Goal: Transaction & Acquisition: Book appointment/travel/reservation

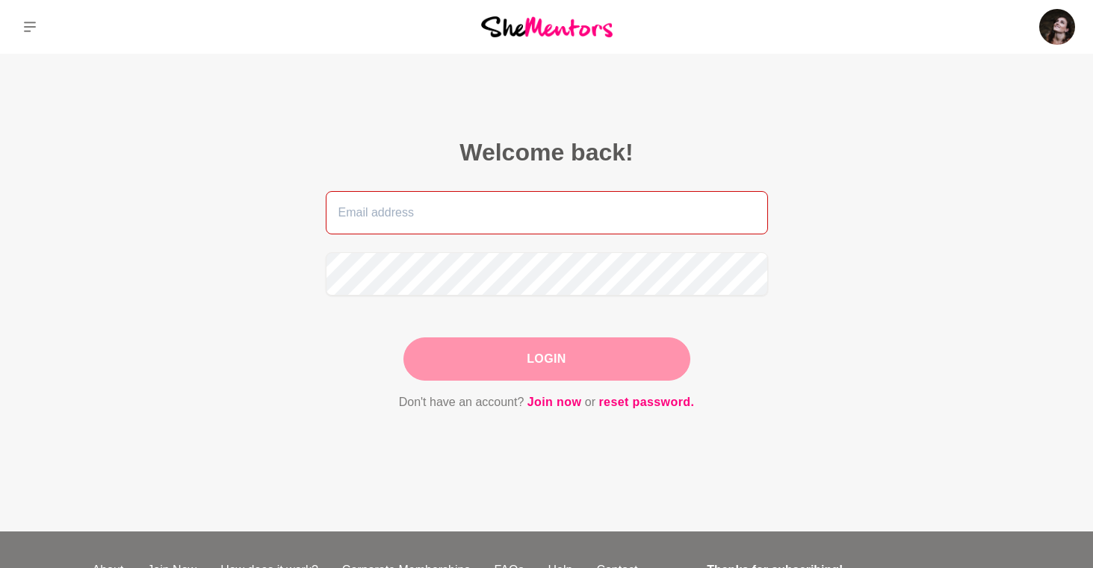
click at [437, 217] on input "email" at bounding box center [547, 212] width 442 height 43
type input "[EMAIL_ADDRESS][DOMAIN_NAME]"
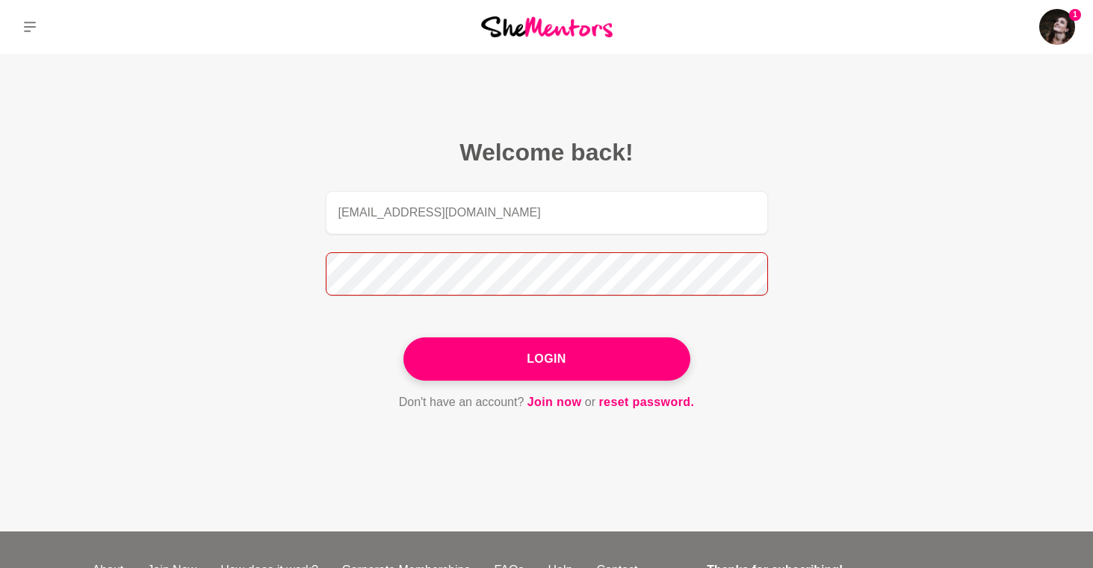
click at [403, 338] on button "Login" at bounding box center [546, 359] width 287 height 43
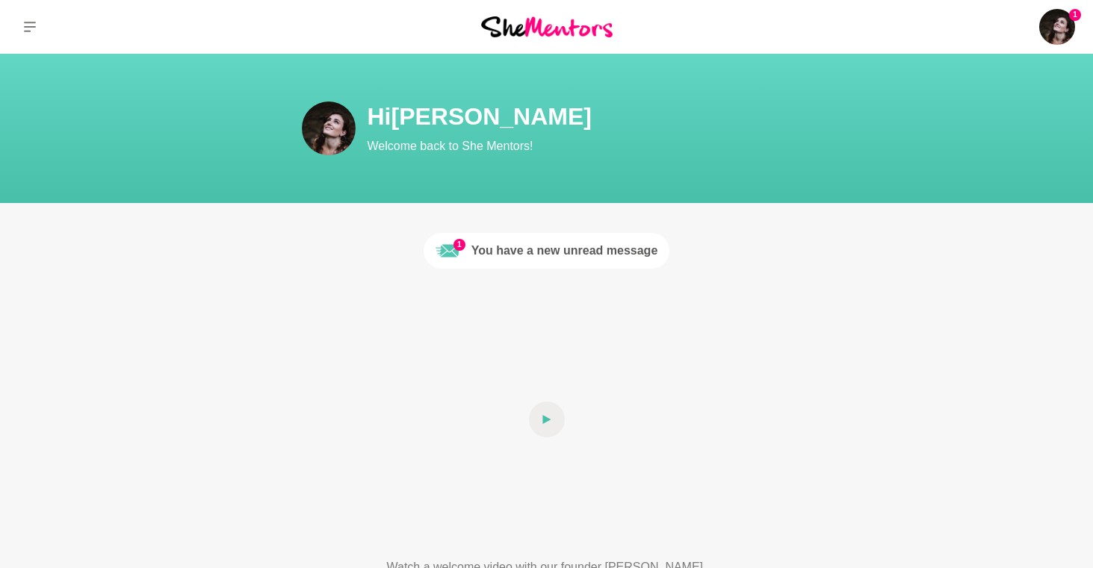
click at [486, 255] on div "You have a new unread message" at bounding box center [564, 251] width 187 height 18
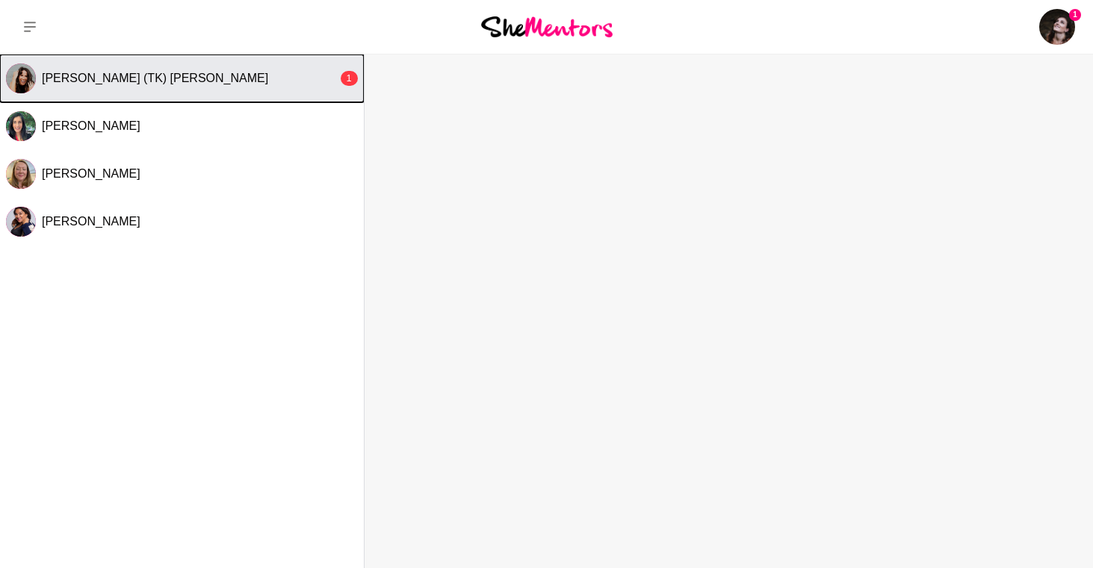
click at [167, 84] on span "[PERSON_NAME] (TK) [PERSON_NAME]" at bounding box center [155, 78] width 226 height 13
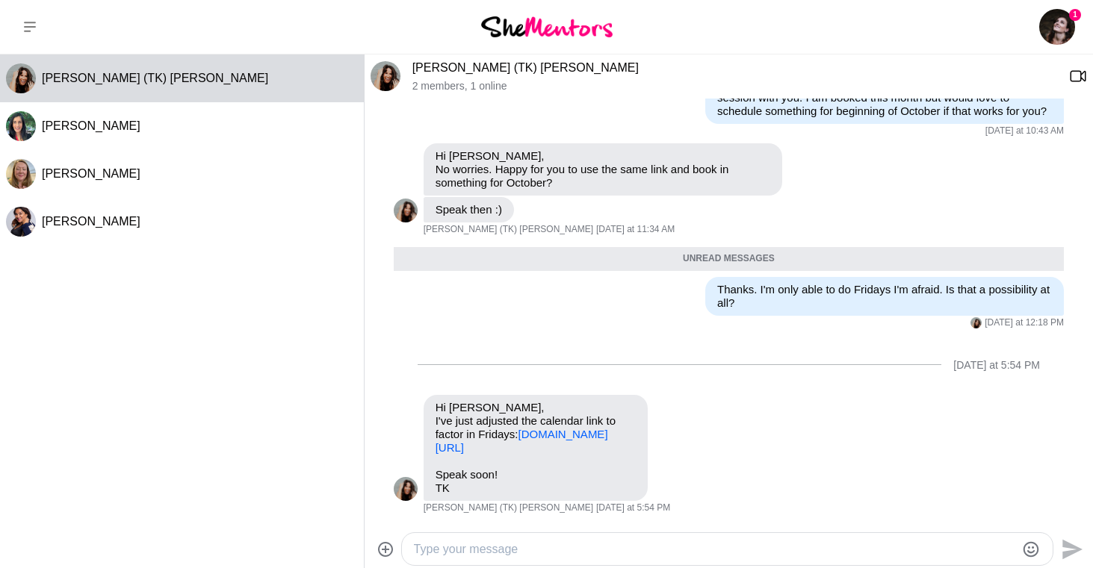
scroll to position [511, 0]
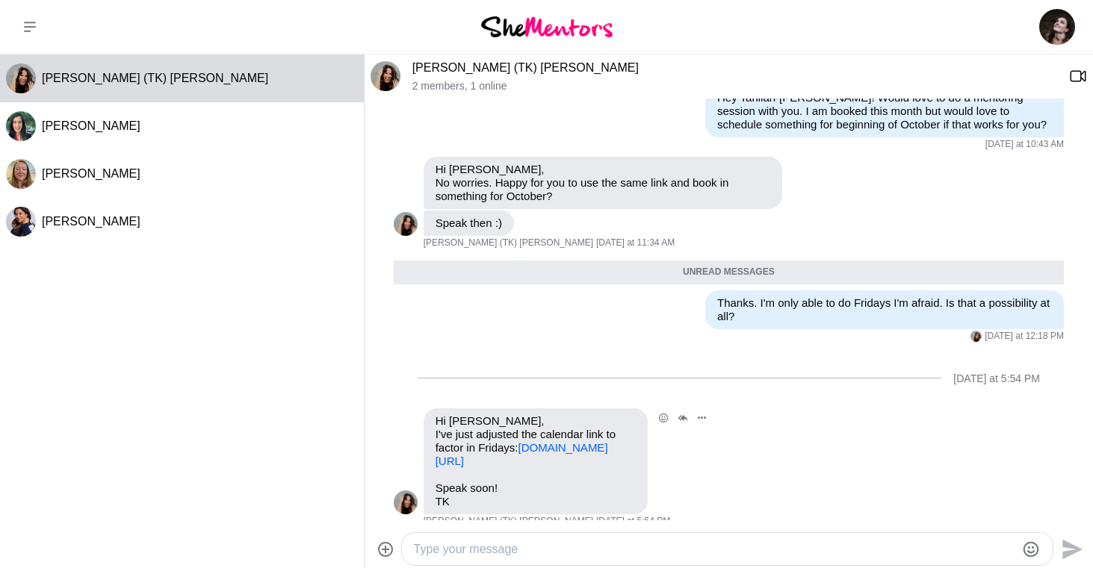
click at [541, 448] on link "[DOMAIN_NAME][URL]" at bounding box center [521, 454] width 173 height 26
click at [446, 557] on textarea "Type your message" at bounding box center [714, 550] width 601 height 18
type textarea "Great! Look forward to chatting on [DATE] x"
click at [1067, 551] on icon "Send" at bounding box center [1072, 549] width 20 height 20
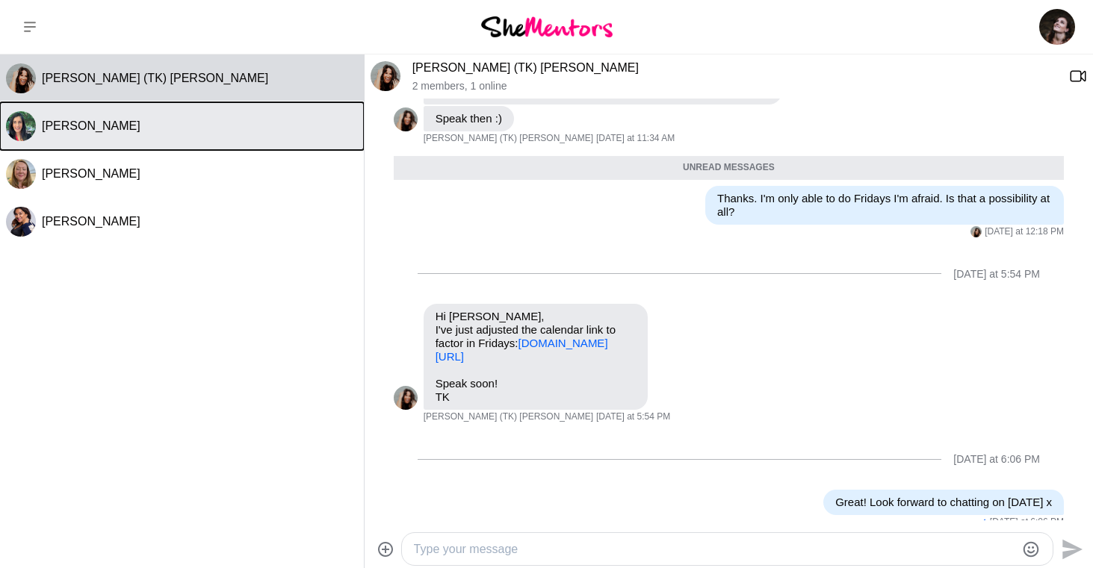
click at [64, 131] on span "[PERSON_NAME]" at bounding box center [91, 126] width 99 height 13
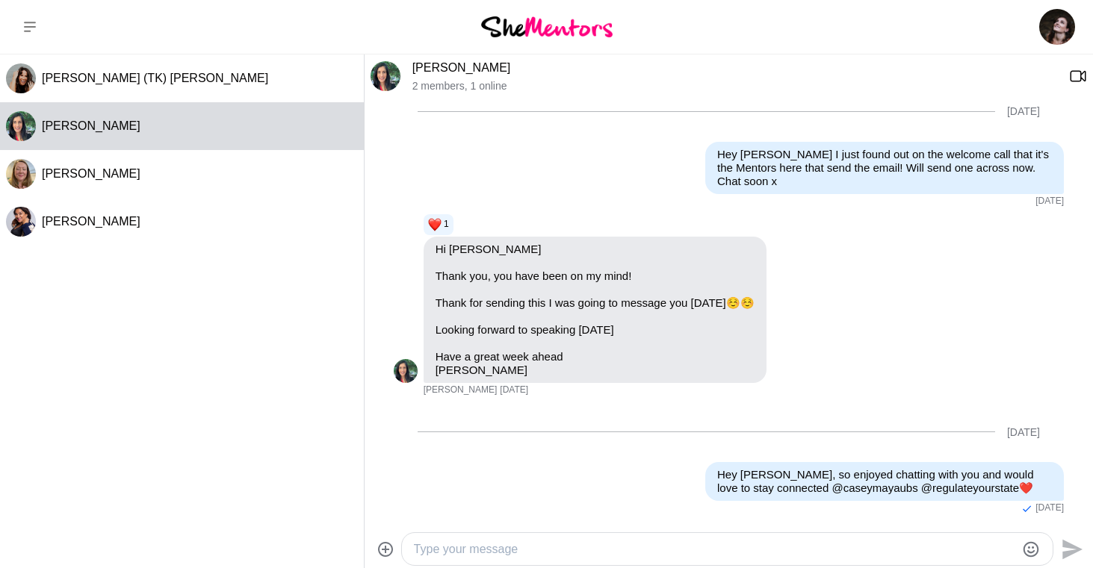
scroll to position [892, 0]
click at [471, 544] on textarea "Type your message" at bounding box center [714, 550] width 601 height 18
drag, startPoint x: 553, startPoint y: 550, endPoint x: 478, endPoint y: 553, distance: 75.5
click at [478, 553] on textarea "Hey [PERSON_NAME], would love to" at bounding box center [714, 550] width 601 height 18
type textarea "Hey [PERSON_NAME],"
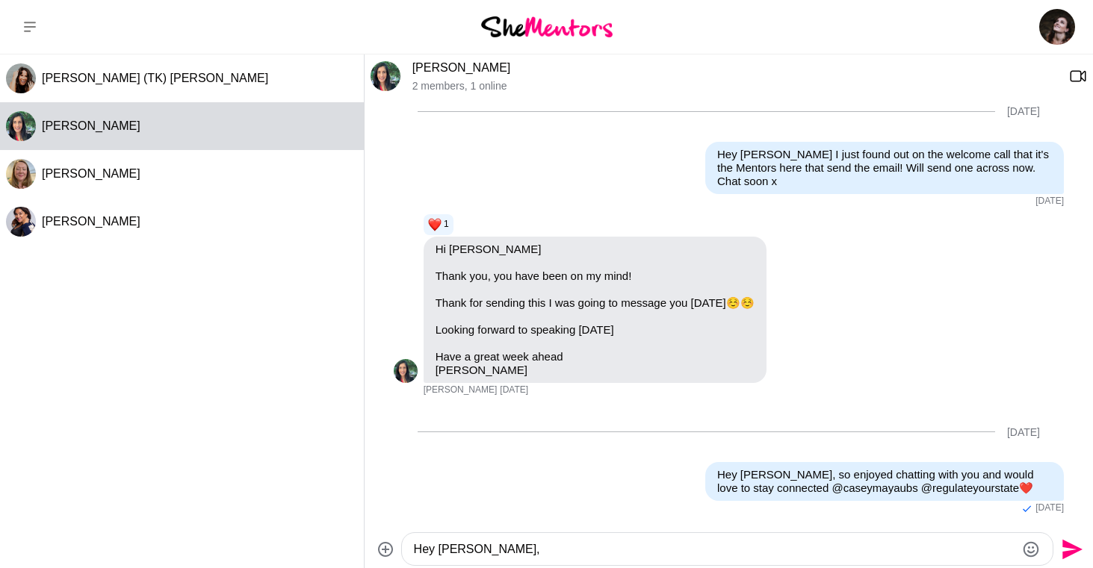
drag, startPoint x: 494, startPoint y: 547, endPoint x: 344, endPoint y: 547, distance: 150.9
click at [344, 547] on div "[PERSON_NAME] (TK) [PERSON_NAME] [PERSON_NAME] [PERSON_NAME] [PERSON_NAME] [PER…" at bounding box center [546, 312] width 1093 height 515
click at [382, 75] on img at bounding box center [385, 76] width 30 height 30
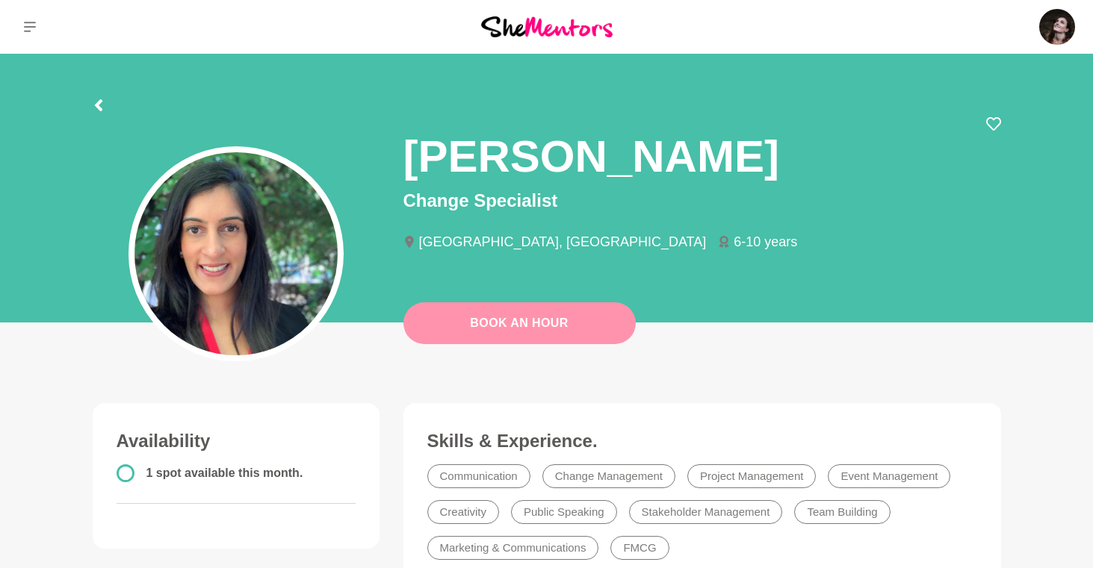
click at [486, 321] on link "Book An Hour" at bounding box center [519, 324] width 232 height 42
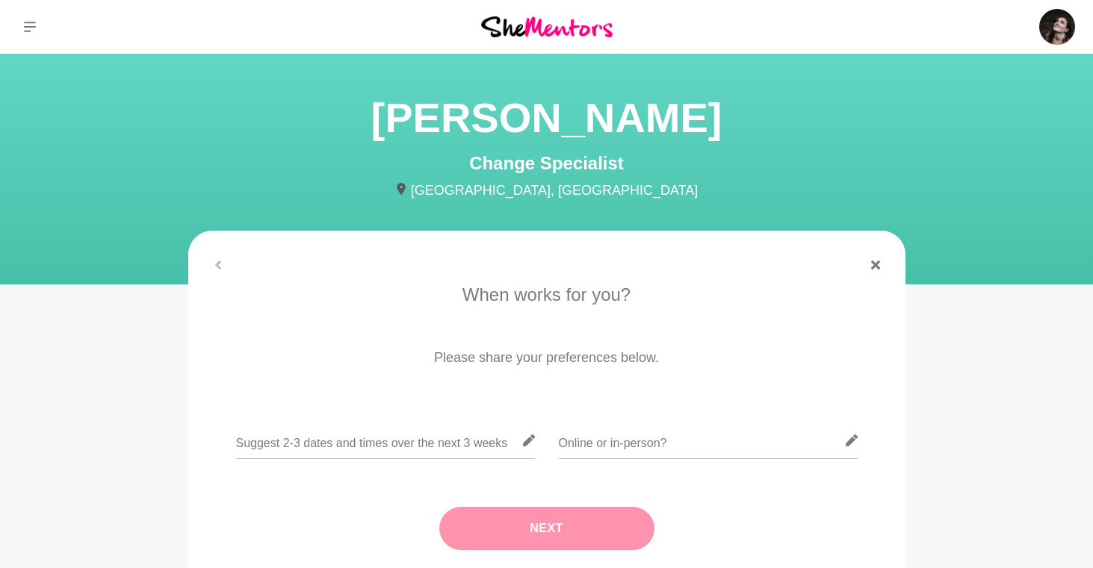
scroll to position [67, 0]
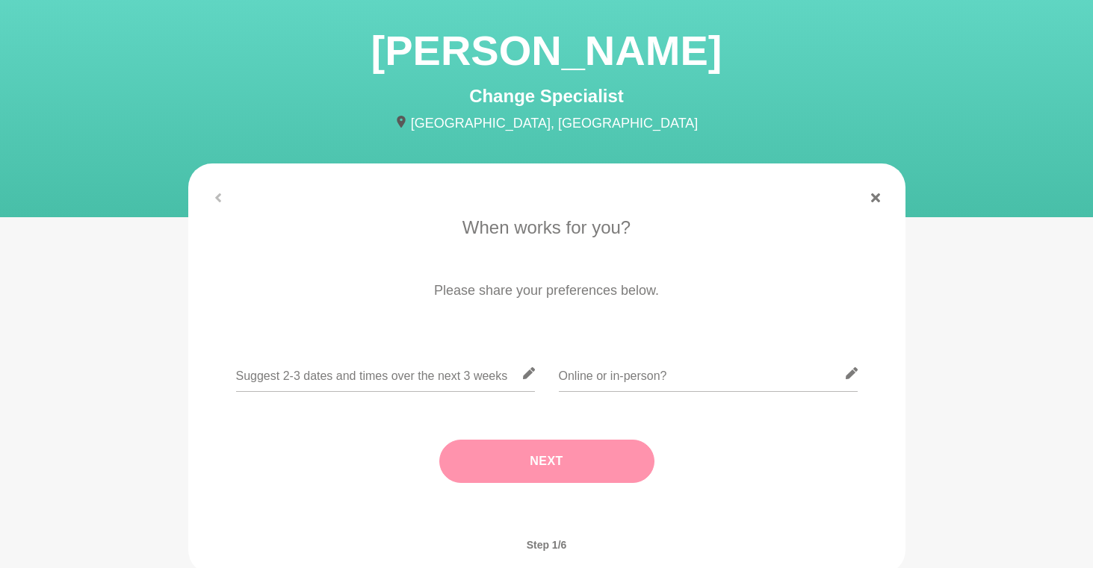
click at [514, 295] on p "Please share your preferences below." at bounding box center [546, 291] width 675 height 20
click at [530, 224] on p "When works for you?" at bounding box center [546, 227] width 675 height 27
click at [361, 378] on input "text" at bounding box center [385, 374] width 299 height 37
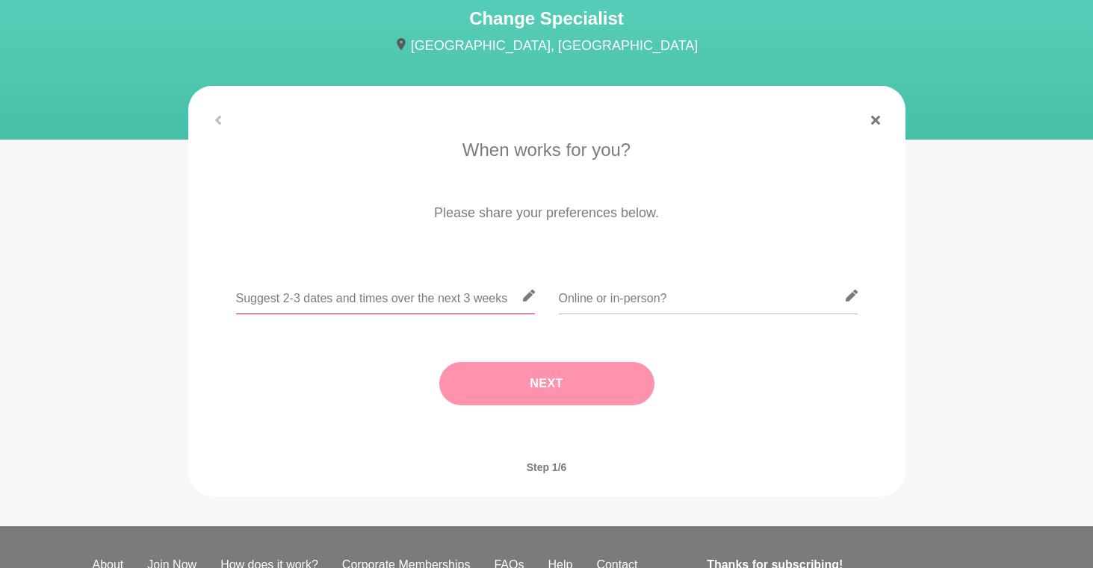
scroll to position [146, 0]
click at [527, 296] on icon at bounding box center [528, 295] width 12 height 12
click at [220, 119] on div at bounding box center [546, 119] width 717 height 9
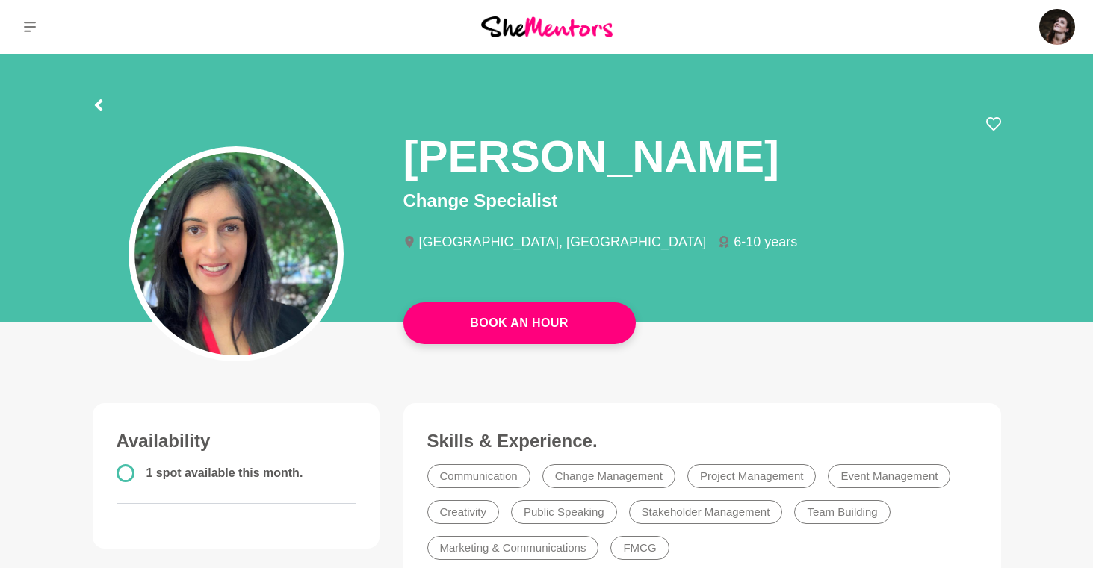
click at [120, 478] on circle at bounding box center [125, 473] width 16 height 16
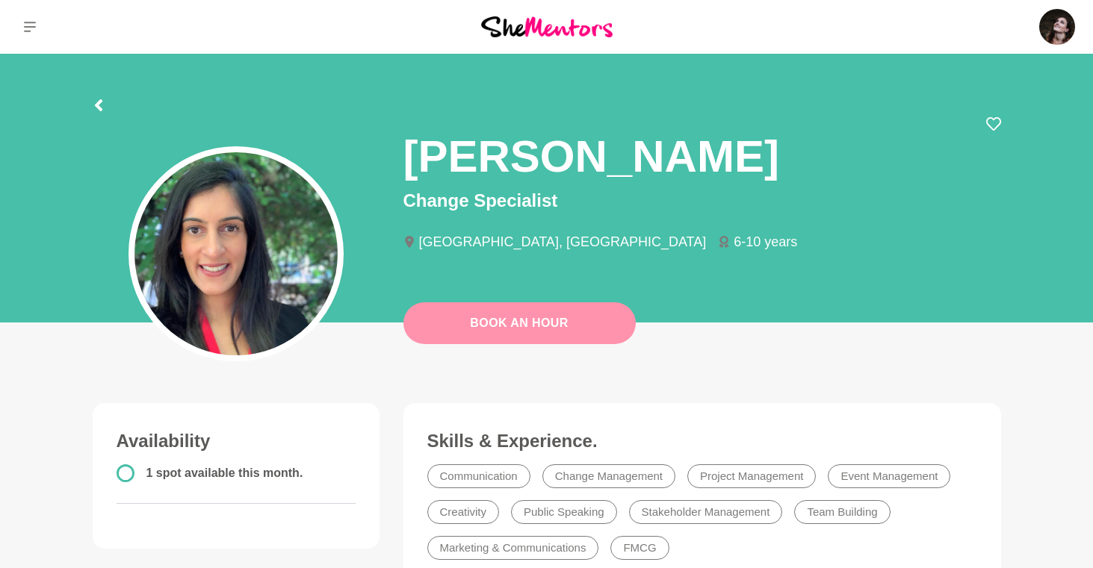
click at [538, 325] on link "Book An Hour" at bounding box center [519, 324] width 232 height 42
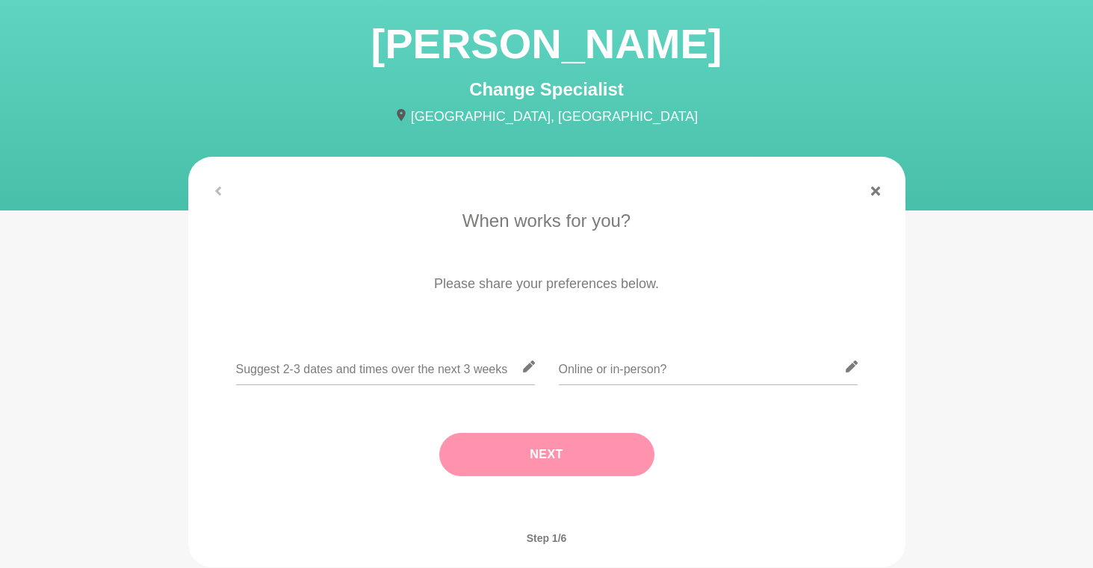
scroll to position [98, 0]
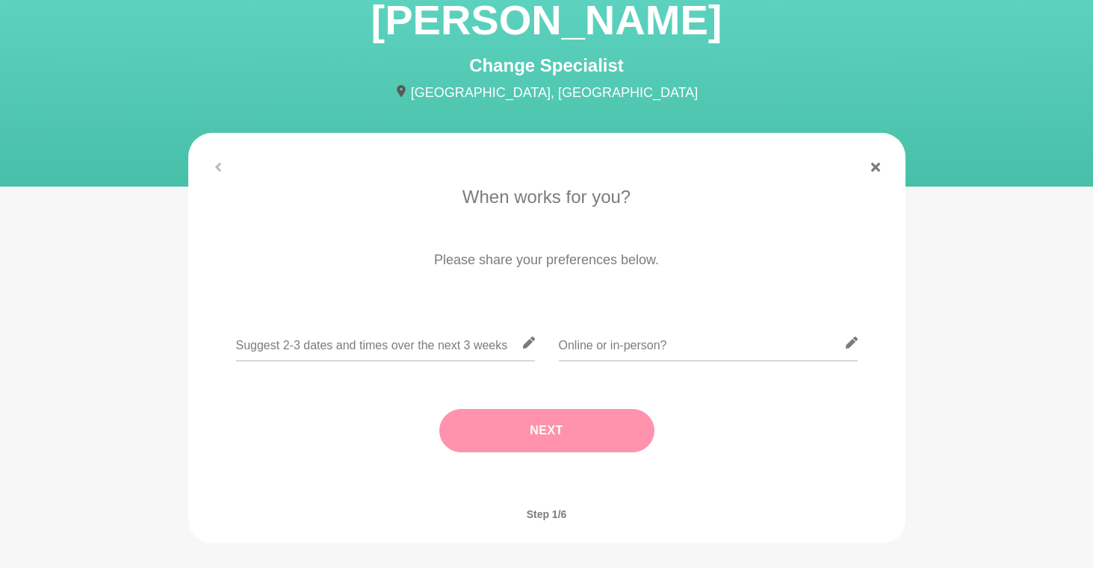
click at [564, 199] on p "When works for you?" at bounding box center [546, 197] width 675 height 27
click at [507, 263] on p "Please share your preferences below." at bounding box center [546, 260] width 675 height 20
click at [408, 332] on input "text" at bounding box center [385, 343] width 299 height 37
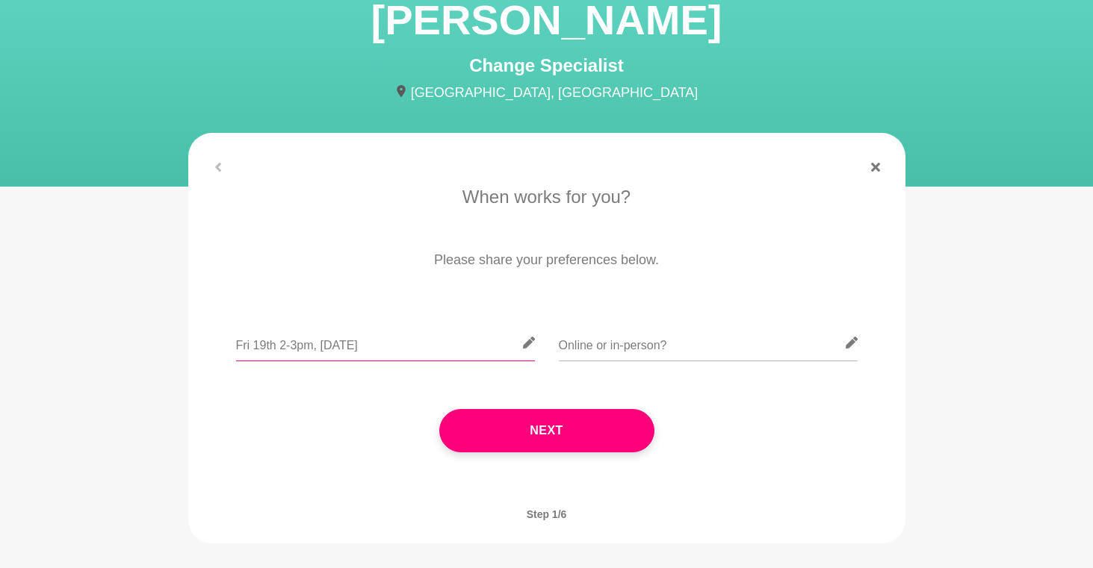
click at [281, 346] on input "Fri 19th 2-3pm, [DATE]" at bounding box center [385, 343] width 299 height 37
drag, startPoint x: 347, startPoint y: 347, endPoint x: 318, endPoint y: 347, distance: 29.1
click at [318, 347] on input "Fri 19th 8-9am AWST or 2-3pm, [DATE]" at bounding box center [385, 343] width 299 height 37
paste input "[DATE] - [DATE]"
drag, startPoint x: 282, startPoint y: 347, endPoint x: 373, endPoint y: 344, distance: 90.5
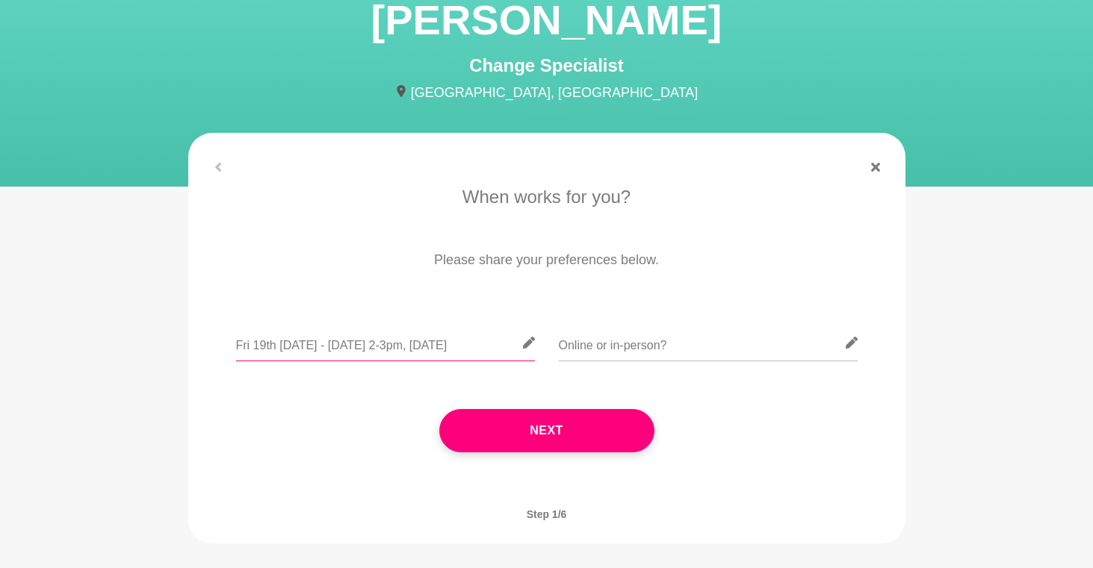
click at [373, 344] on input "Fri 19th [DATE] - [DATE] 2-3pm, [DATE]" at bounding box center [385, 343] width 299 height 37
drag, startPoint x: 385, startPoint y: 347, endPoint x: 283, endPoint y: 347, distance: 101.6
click at [283, 347] on input "Fri 19th [DATE] - [DATE] 2-3pm, [DATE]" at bounding box center [385, 343] width 299 height 37
click at [499, 345] on input "Fri 19th 8-9am / 2-3pm [GEOGRAPHIC_DATA], [DATE]" at bounding box center [385, 343] width 299 height 37
drag, startPoint x: 468, startPoint y: 347, endPoint x: 400, endPoint y: 349, distance: 67.2
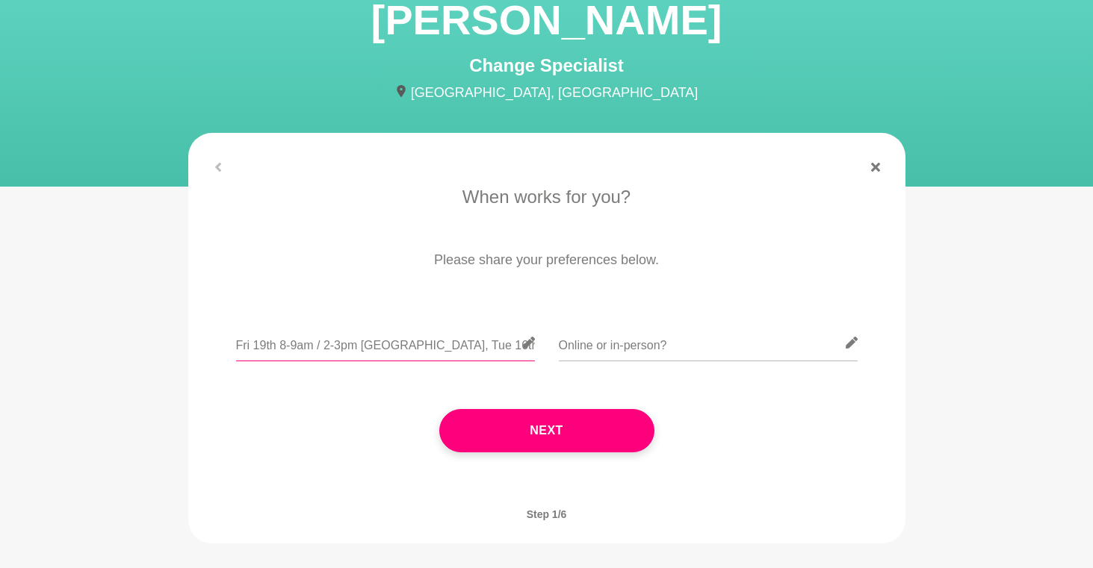
click at [400, 349] on input "Fri 19th 8-9am / 2-3pm [GEOGRAPHIC_DATA], Tue 16th" at bounding box center [385, 343] width 299 height 37
click at [238, 352] on input "Fri 19th 8-9am / 2-3pm AWST," at bounding box center [385, 343] width 299 height 37
paste input "Tue 16th"
click at [494, 344] on input "Tue 16th 8-9am, Fri 19th 8-9am / 2-3pm AWST," at bounding box center [385, 343] width 299 height 37
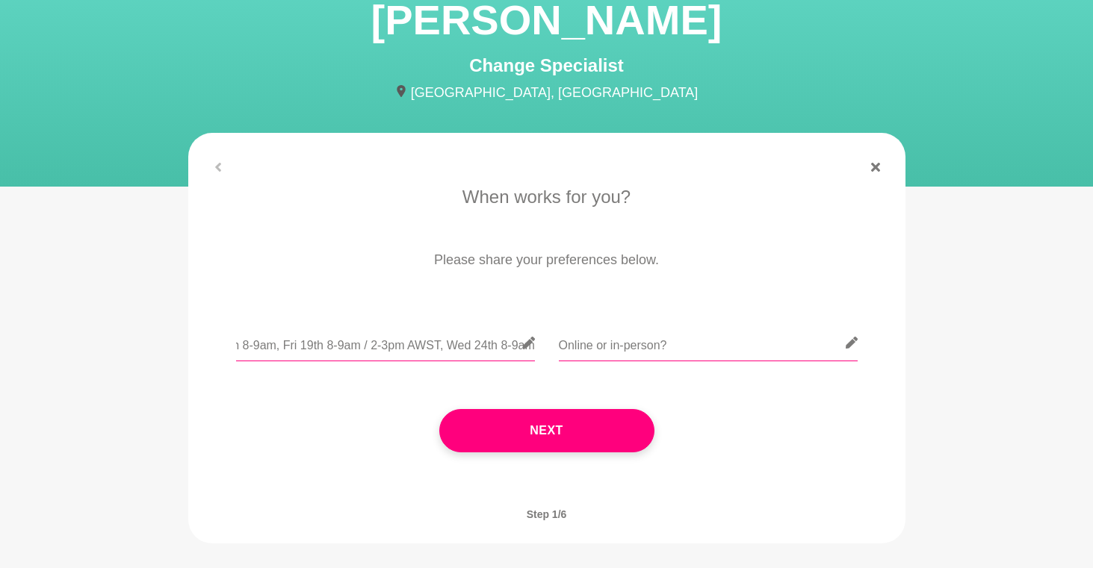
type input "Tue 16th 8-9am, Fri 19th 8-9am / 2-3pm AWST, Wed 24th 8-9am"
click at [627, 344] on input "text" at bounding box center [708, 343] width 299 height 37
type input "Online"
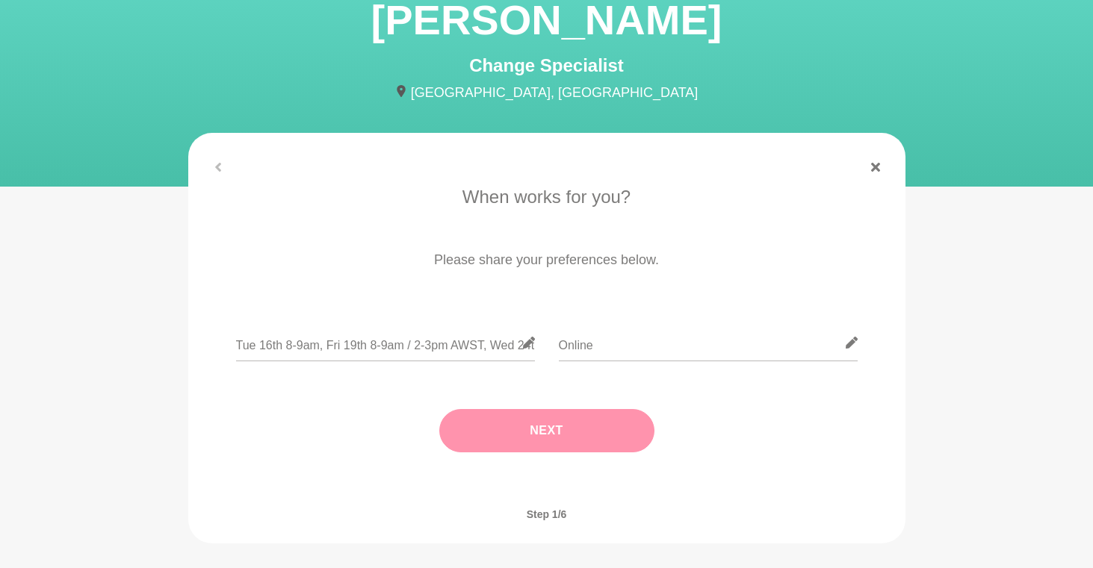
click at [542, 418] on button "Next" at bounding box center [546, 430] width 215 height 43
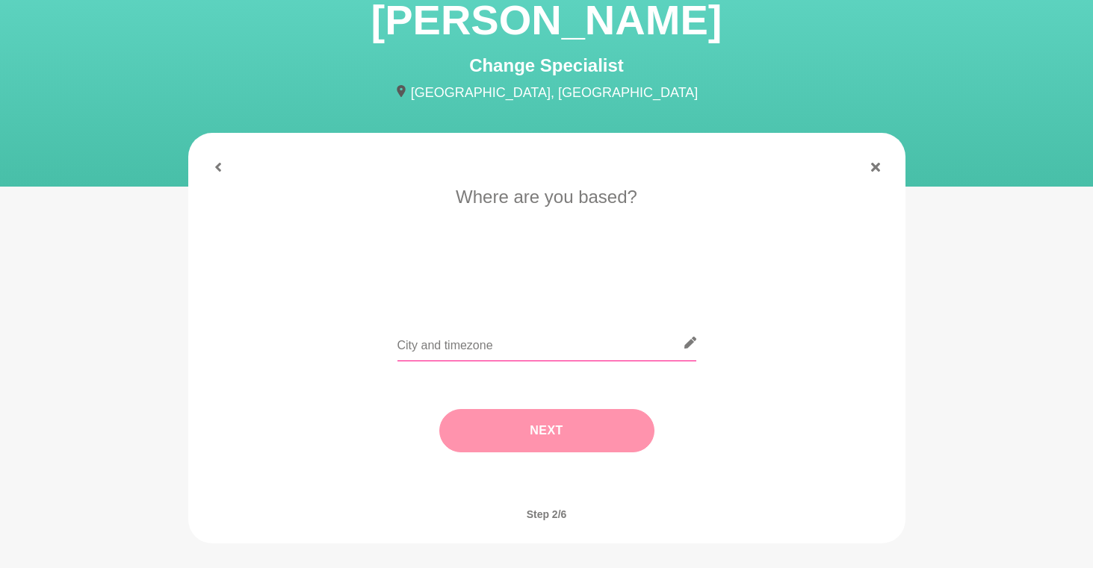
click at [474, 344] on input "text" at bounding box center [546, 343] width 299 height 37
type input "Perth AWST"
click at [541, 421] on button "Next" at bounding box center [546, 430] width 215 height 43
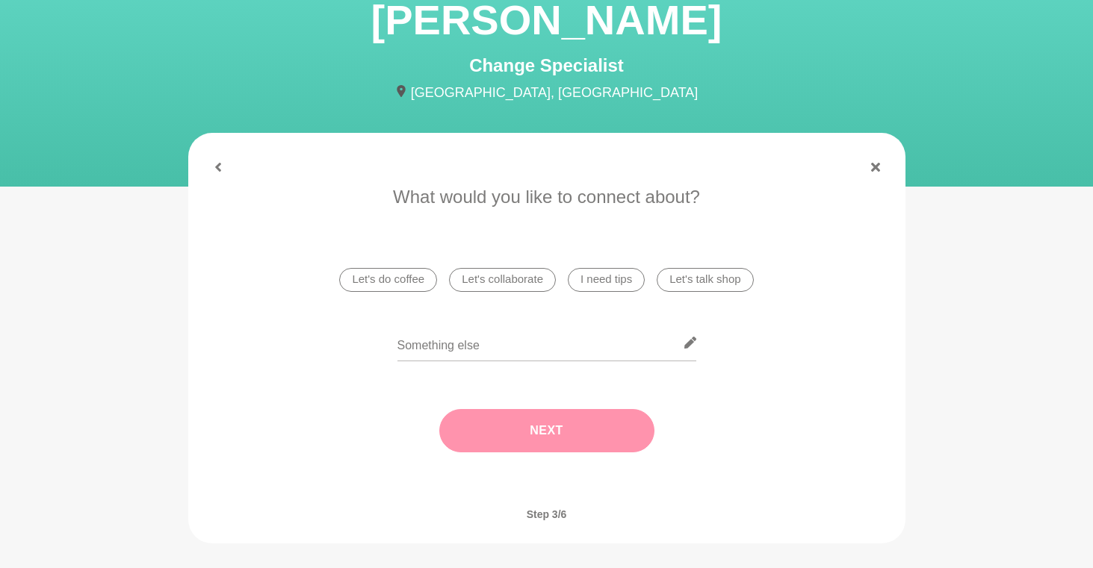
click at [403, 276] on li "Let's do coffee" at bounding box center [388, 280] width 98 height 24
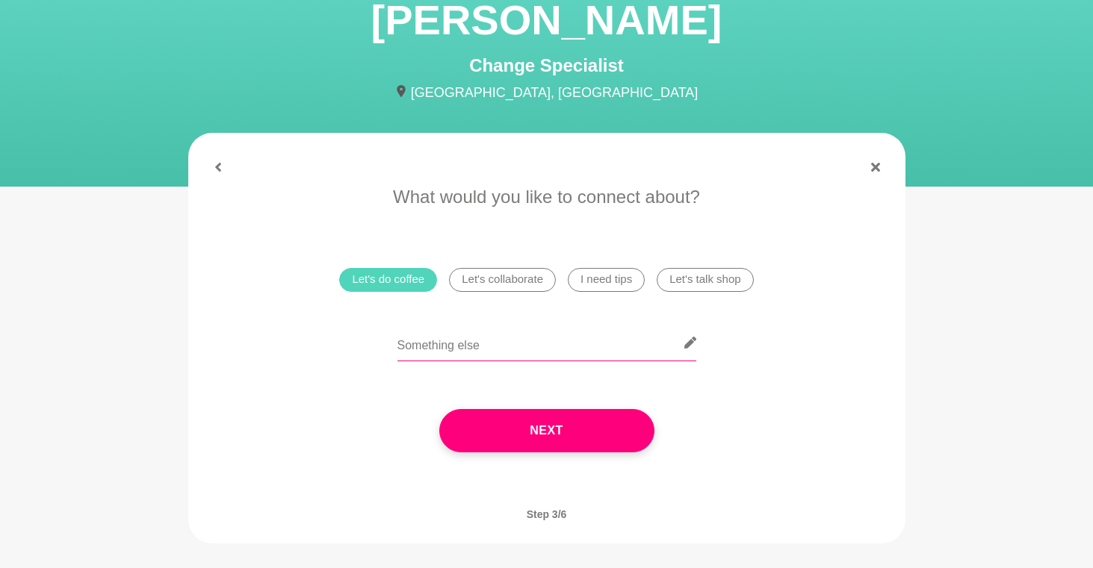
click at [477, 357] on input "text" at bounding box center [546, 343] width 299 height 37
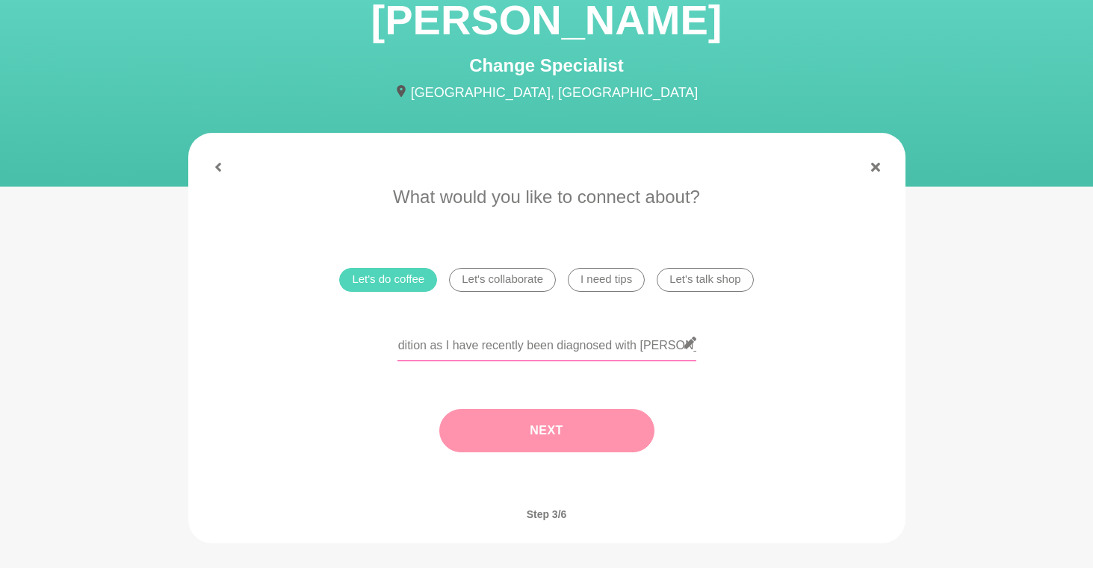
type input "Would love to find out more about what you did to heal your [MEDICAL_DATA] cond…"
click at [562, 435] on button "Next" at bounding box center [546, 430] width 215 height 43
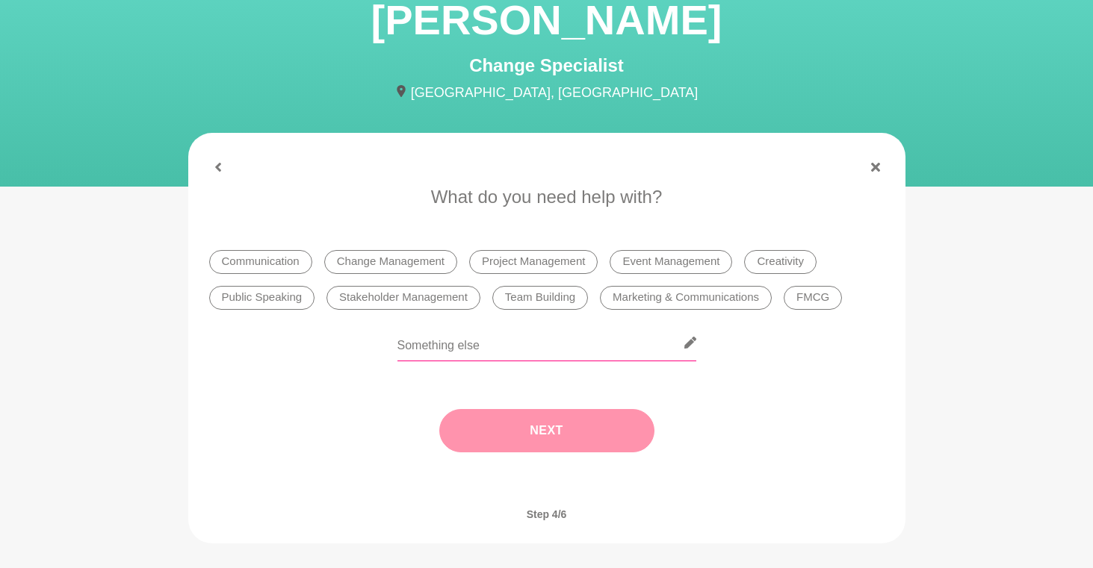
click at [488, 352] on input "text" at bounding box center [546, 343] width 299 height 37
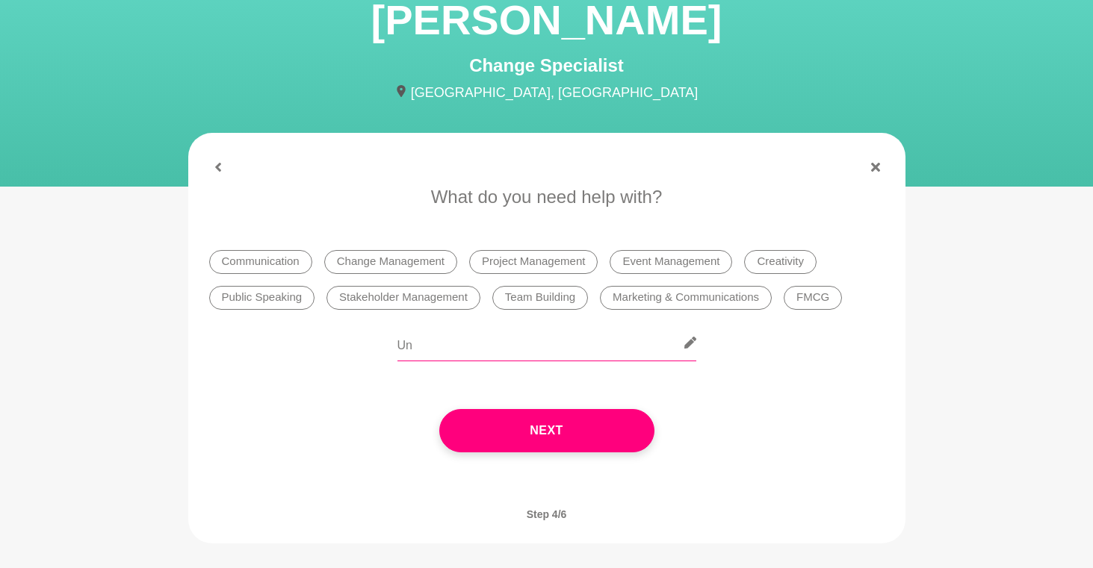
type input "U"
type input "[MEDICAL_DATA] management / tips"
click at [612, 456] on div "Next" at bounding box center [546, 430] width 675 height 103
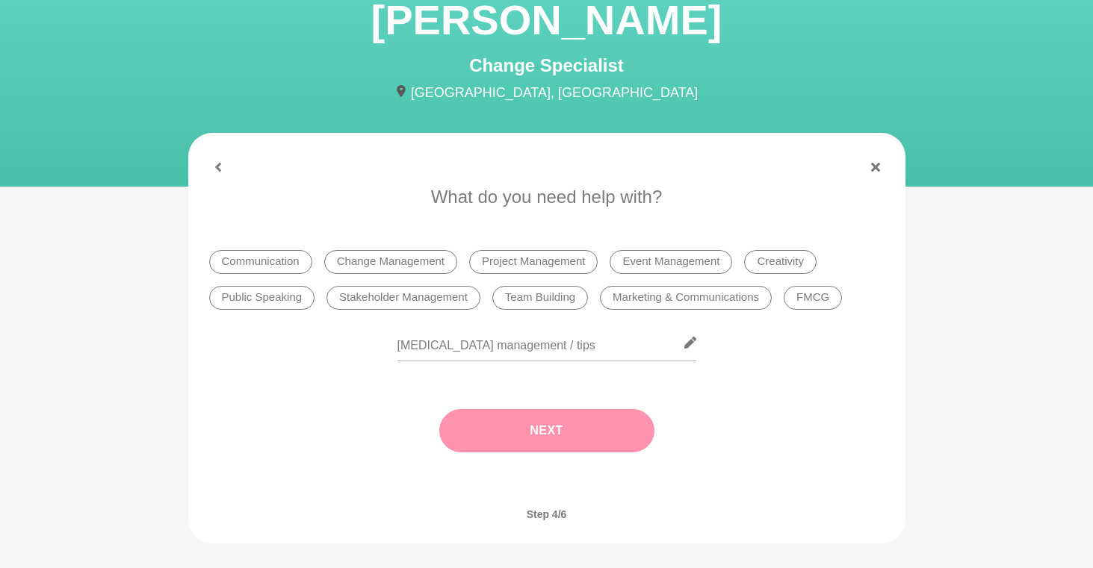
click at [609, 435] on button "Next" at bounding box center [546, 430] width 215 height 43
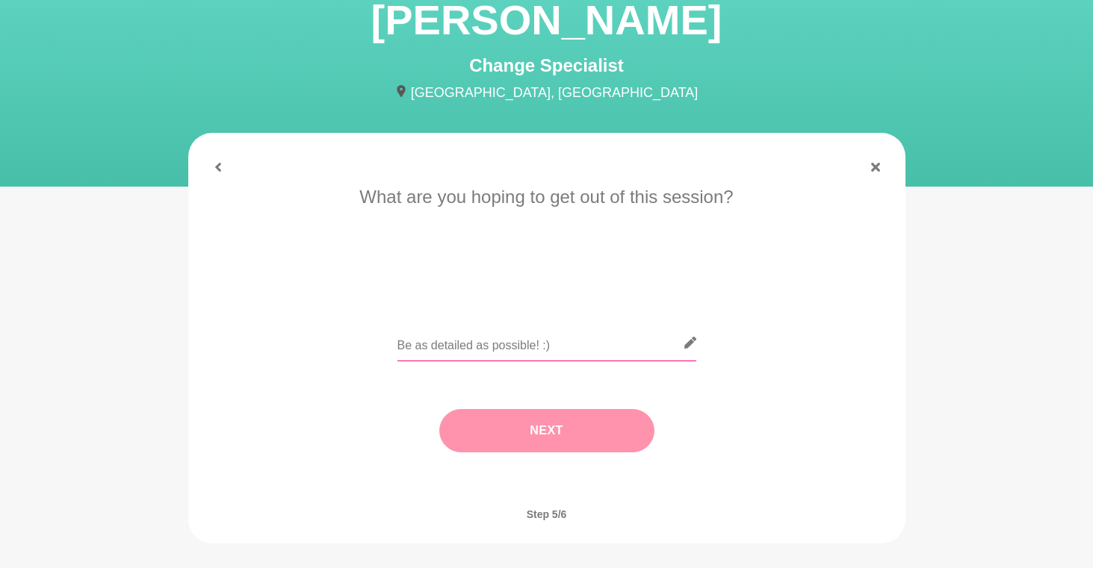
click at [524, 347] on input "text" at bounding box center [546, 343] width 299 height 37
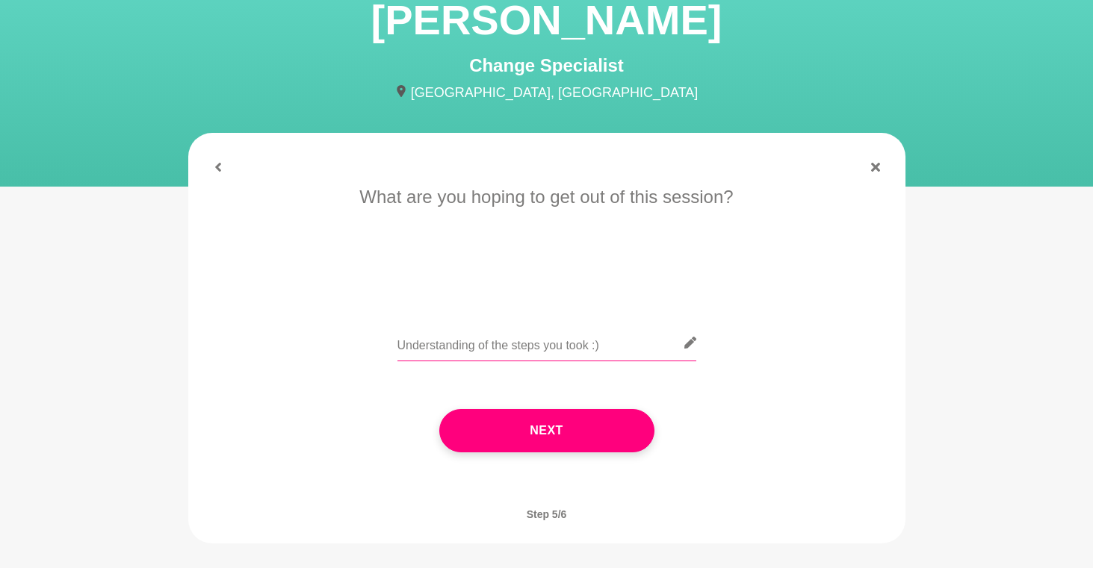
drag, startPoint x: 610, startPoint y: 346, endPoint x: 379, endPoint y: 350, distance: 231.6
click at [379, 350] on div "Understanding of the steps you took :)" at bounding box center [546, 352] width 675 height 55
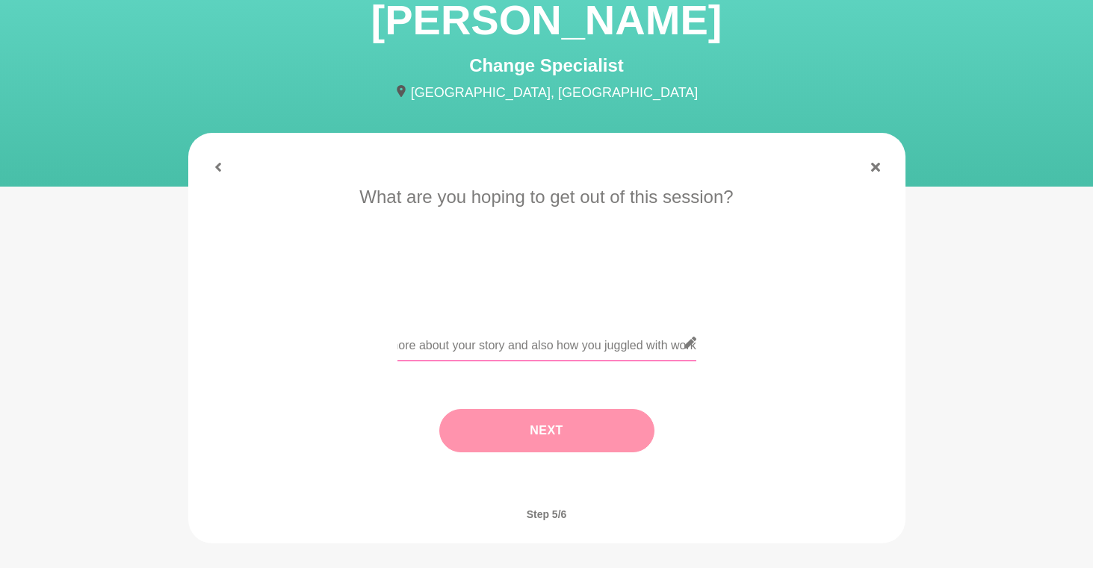
type input "Anything you can share around what worked/helped for you and would love to hear…"
click at [530, 432] on button "Next" at bounding box center [546, 430] width 215 height 43
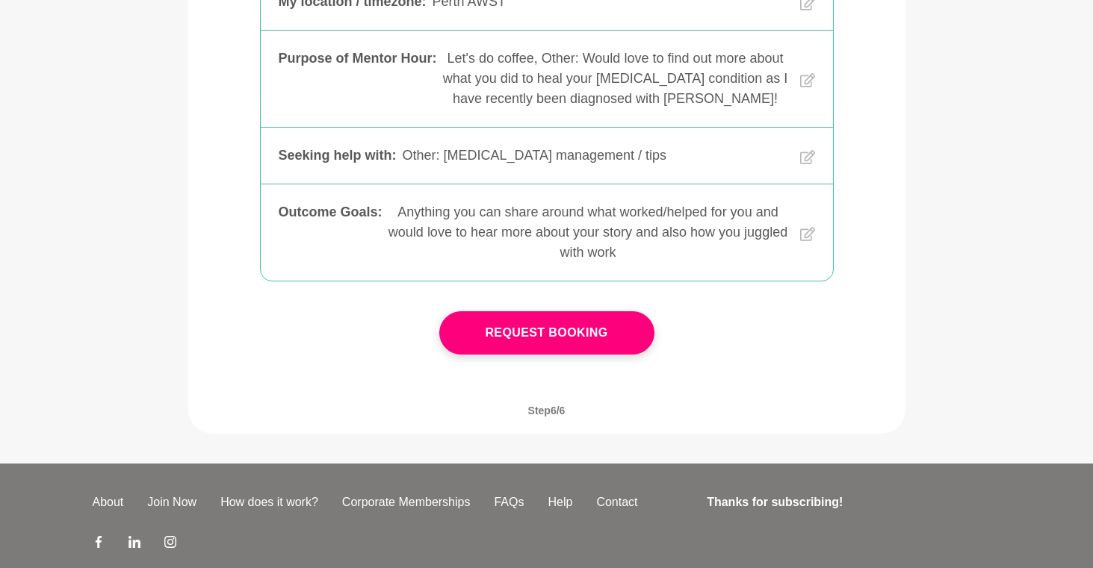
scroll to position [452, 0]
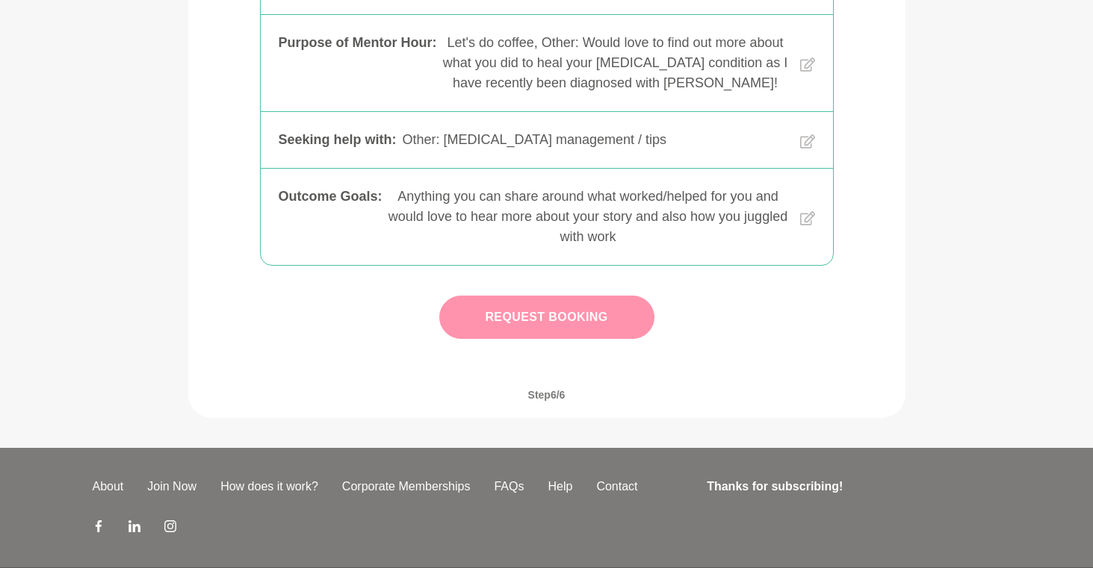
click at [571, 320] on button "Request Booking" at bounding box center [546, 317] width 215 height 43
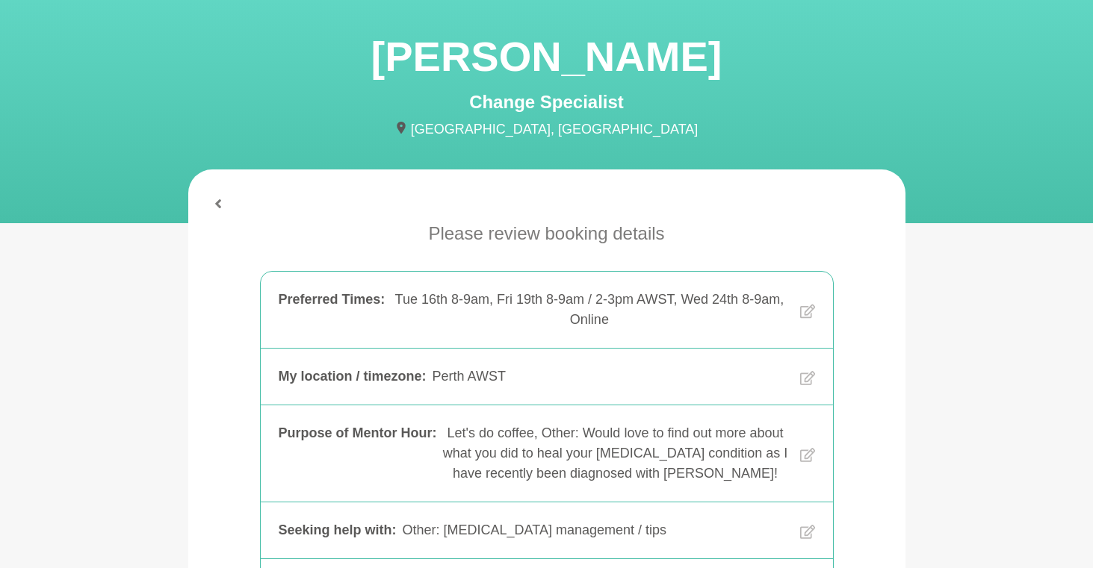
scroll to position [61, 0]
